Goal: Task Accomplishment & Management: Use online tool/utility

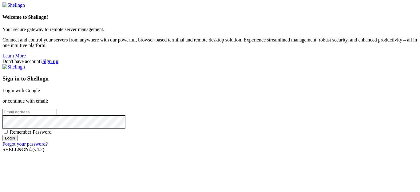
click at [40, 88] on link "Login with Google" at bounding box center [21, 90] width 38 height 5
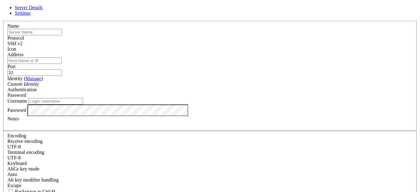
click at [62, 35] on input "text" at bounding box center [34, 32] width 54 height 6
type input "AlmaLinux"
click at [62, 64] on input "Address" at bounding box center [34, 61] width 54 height 6
paste input "[TECHNICAL_ID]"
type input "[TECHNICAL_ID]"
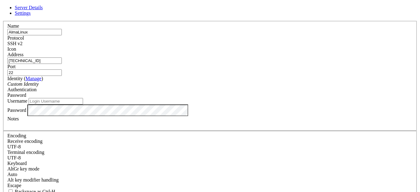
click at [39, 87] on icon "Custom Identity" at bounding box center [22, 84] width 31 height 5
click at [250, 93] on div "Password" at bounding box center [210, 96] width 406 height 6
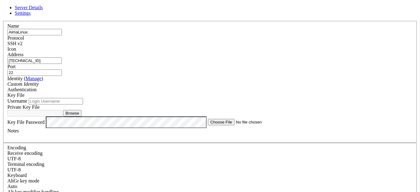
click at [83, 105] on input "Username" at bounding box center [56, 101] width 54 height 6
type input "p"
type input "opc"
click at [82, 117] on button "Browse" at bounding box center [72, 113] width 18 height 6
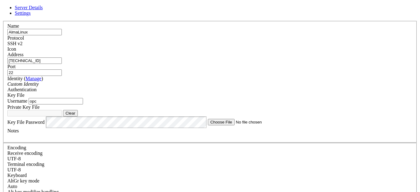
type input "ssh-key-2025-09-01.key"
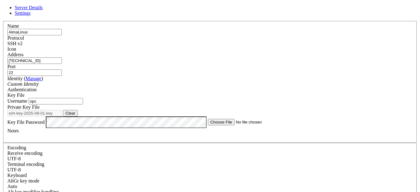
scroll to position [29, 0]
click at [45, 119] on label "Key File Password" at bounding box center [25, 121] width 37 height 5
click at [326, 124] on div "Server Details Settings Name [GEOGRAPHIC_DATA] Protocol SSH v2 Icon" at bounding box center [210, 138] width 416 height 266
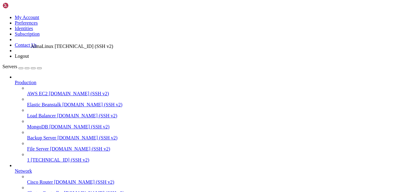
scroll to position [0, 0]
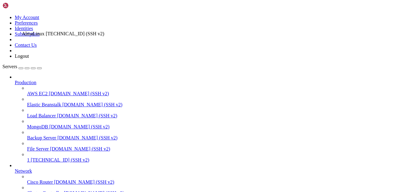
drag, startPoint x: 36, startPoint y: 177, endPoint x: 20, endPoint y: 28, distance: 149.2
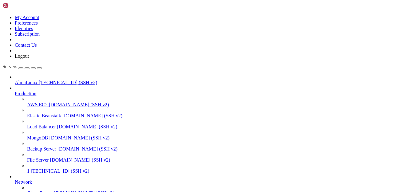
click at [15, 80] on icon at bounding box center [15, 80] width 0 height 0
click at [2, 15] on icon at bounding box center [2, 15] width 0 height 0
click at [39, 18] on link "My Account" at bounding box center [27, 17] width 25 height 5
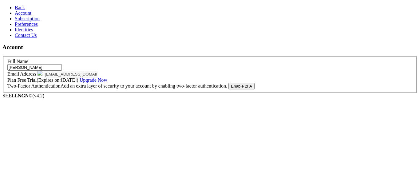
click at [15, 9] on link "Back" at bounding box center [20, 7] width 10 height 5
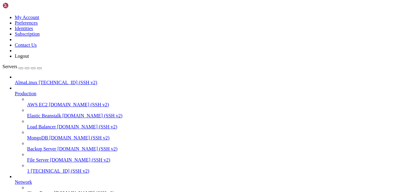
click at [39, 80] on span "[TECHNICAL_ID] (SSH v2)" at bounding box center [68, 82] width 58 height 5
drag, startPoint x: 98, startPoint y: 500, endPoint x: 6, endPoint y: 358, distance: 169.0
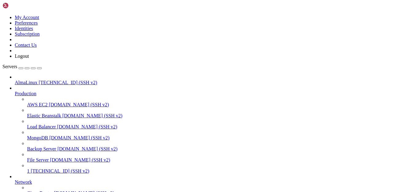
click at [46, 80] on span "[TECHNICAL_ID] (SSH v2)" at bounding box center [68, 82] width 58 height 5
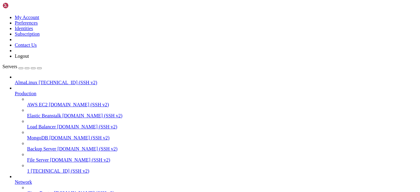
drag, startPoint x: 58, startPoint y: 500, endPoint x: 6, endPoint y: 479, distance: 56.2
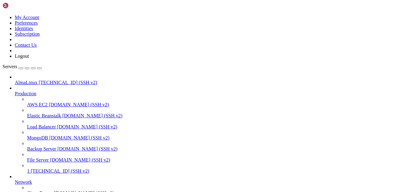
copy div "Sep 04 19:34:28 instance-20250902-0236 systemd[1]: Starting OpenSSH server daem…"
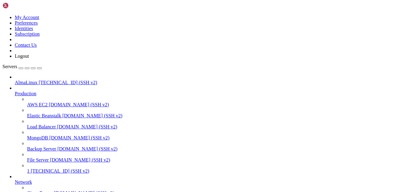
click at [51, 80] on span "[TECHNICAL_ID] (SSH v2)" at bounding box center [68, 82] width 58 height 5
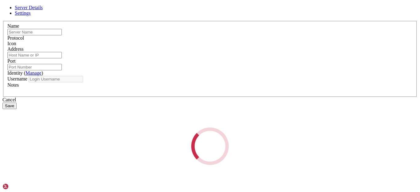
type input "AlmaLinux"
type input "[TECHNICAL_ID]"
type input "22"
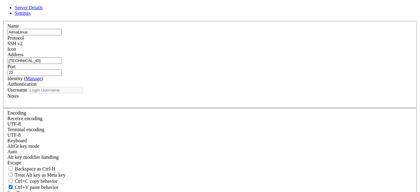
type input "opc"
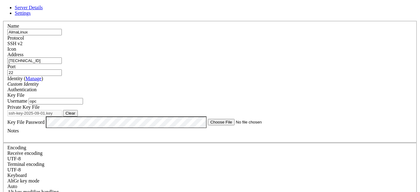
drag, startPoint x: 196, startPoint y: 135, endPoint x: 132, endPoint y: 133, distance: 63.4
click at [62, 117] on input "ssh-key-2025-09-01.key" at bounding box center [34, 113] width 54 height 6
click at [78, 117] on button "Clear" at bounding box center [70, 113] width 15 height 6
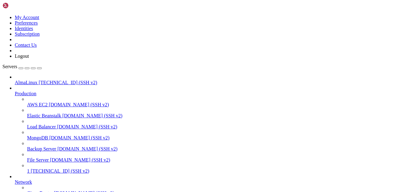
click at [38, 80] on span "AlmaLinux" at bounding box center [26, 82] width 23 height 5
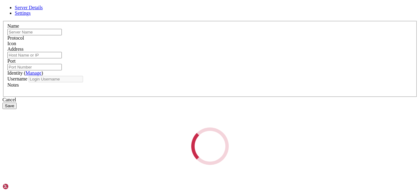
type input "AlmaLinux"
type input "[TECHNICAL_ID]"
type input "22"
type input "opc"
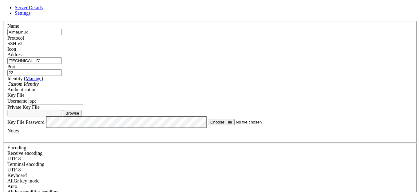
click at [7, 52] on span at bounding box center [7, 52] width 0 height 0
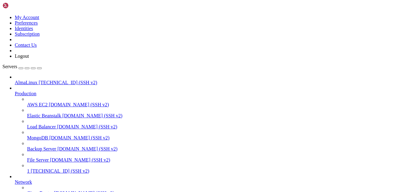
click at [34, 91] on span "Production" at bounding box center [26, 93] width 22 height 5
click at [36, 91] on span "Production" at bounding box center [26, 93] width 22 height 5
click at [15, 91] on icon at bounding box center [15, 91] width 0 height 0
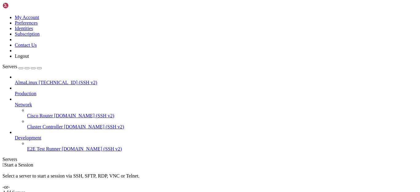
click at [51, 80] on span "[TECHNICAL_ID] (SSH v2)" at bounding box center [68, 82] width 58 height 5
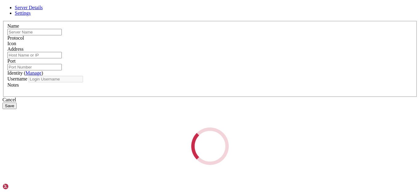
type input "AlmaLinux"
type input "[TECHNICAL_ID]"
type input "22"
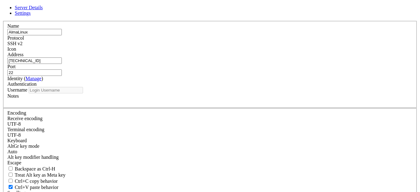
type input "opc"
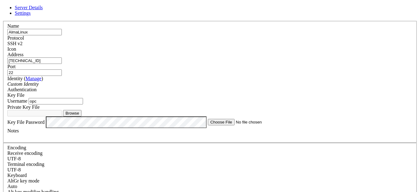
drag, startPoint x: 151, startPoint y: 112, endPoint x: 62, endPoint y: 109, distance: 89.0
click at [61, 109] on div "Server Details Settings Name [GEOGRAPHIC_DATA] Protocol SSH v2 Icon" at bounding box center [210, 138] width 416 height 266
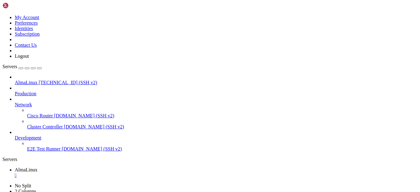
click at [114, 173] on div "" at bounding box center [216, 176] width 403 height 6
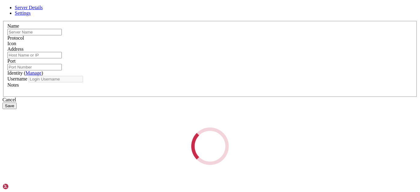
type input "AlmaLinux"
type input "[TECHNICAL_ID]"
type input "22"
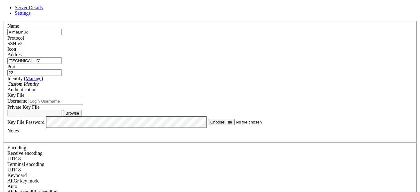
click at [83, 105] on input "Username" at bounding box center [56, 101] width 54 height 6
click at [247, 93] on div "Key File" at bounding box center [210, 96] width 406 height 6
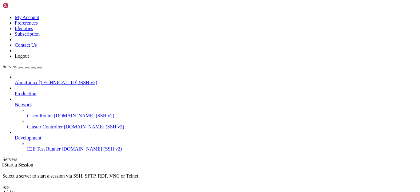
click at [35, 80] on span "AlmaLinux" at bounding box center [26, 82] width 23 height 5
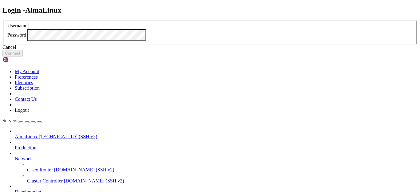
click at [83, 29] on input "text" at bounding box center [56, 26] width 54 height 6
type input "opc"
click button "Connect" at bounding box center [12, 53] width 20 height 6
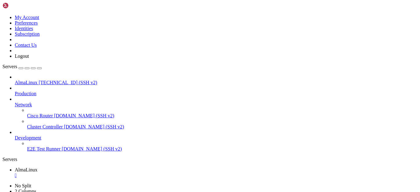
click at [113, 173] on div "" at bounding box center [216, 176] width 403 height 6
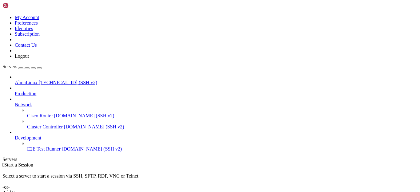
click at [35, 80] on span "AlmaLinux" at bounding box center [26, 82] width 23 height 5
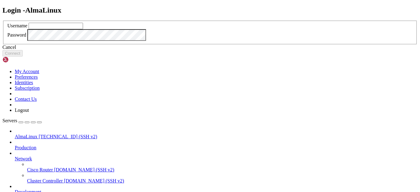
click at [111, 6] on div "Login - AlmaLinux Username Password Cancel Connect" at bounding box center [210, 31] width 416 height 51
type input "opc"
click at [207, 50] on div "Cancel" at bounding box center [210, 48] width 416 height 6
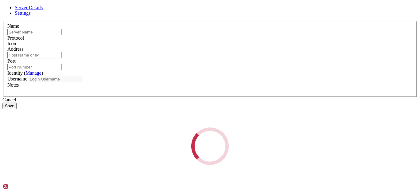
type input "AlmaLinux"
type input "[TECHNICAL_ID]"
type input "22"
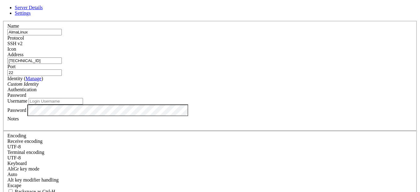
type input "opc"
click at [89, 131] on div "Server Details Settings Name [GEOGRAPHIC_DATA] Protocol SSH v2 Icon" at bounding box center [210, 132] width 416 height 254
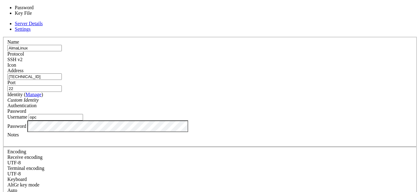
click at [250, 109] on div "Password" at bounding box center [210, 112] width 406 height 6
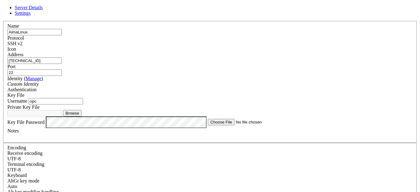
click at [82, 117] on button "Browse" at bounding box center [72, 113] width 18 height 6
type input "ssh-key-2025-09-01.key"
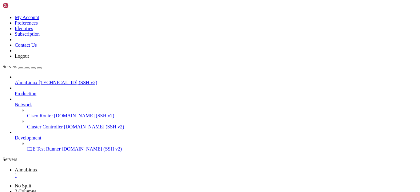
click at [38, 80] on span "AlmaLinux" at bounding box center [26, 82] width 23 height 5
click at [113, 173] on div "" at bounding box center [216, 176] width 403 height 6
